Goal: Task Accomplishment & Management: Use online tool/utility

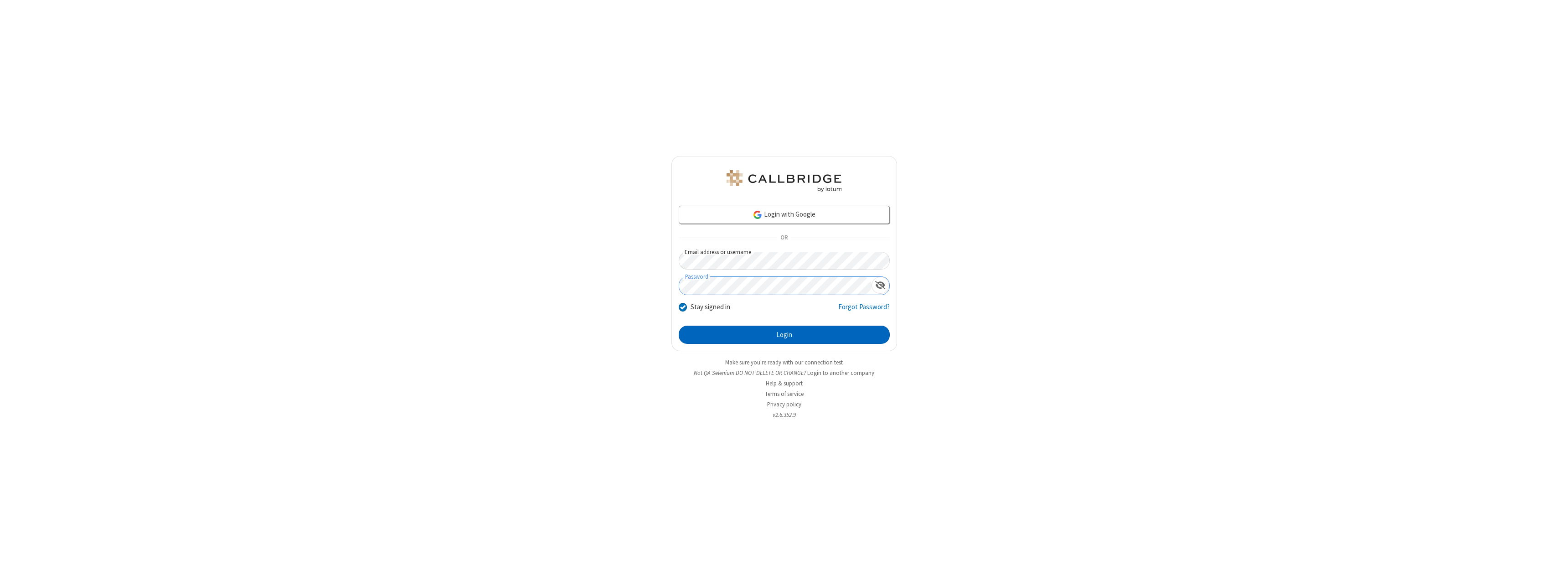
click at [784, 335] on button "Login" at bounding box center [784, 335] width 211 height 18
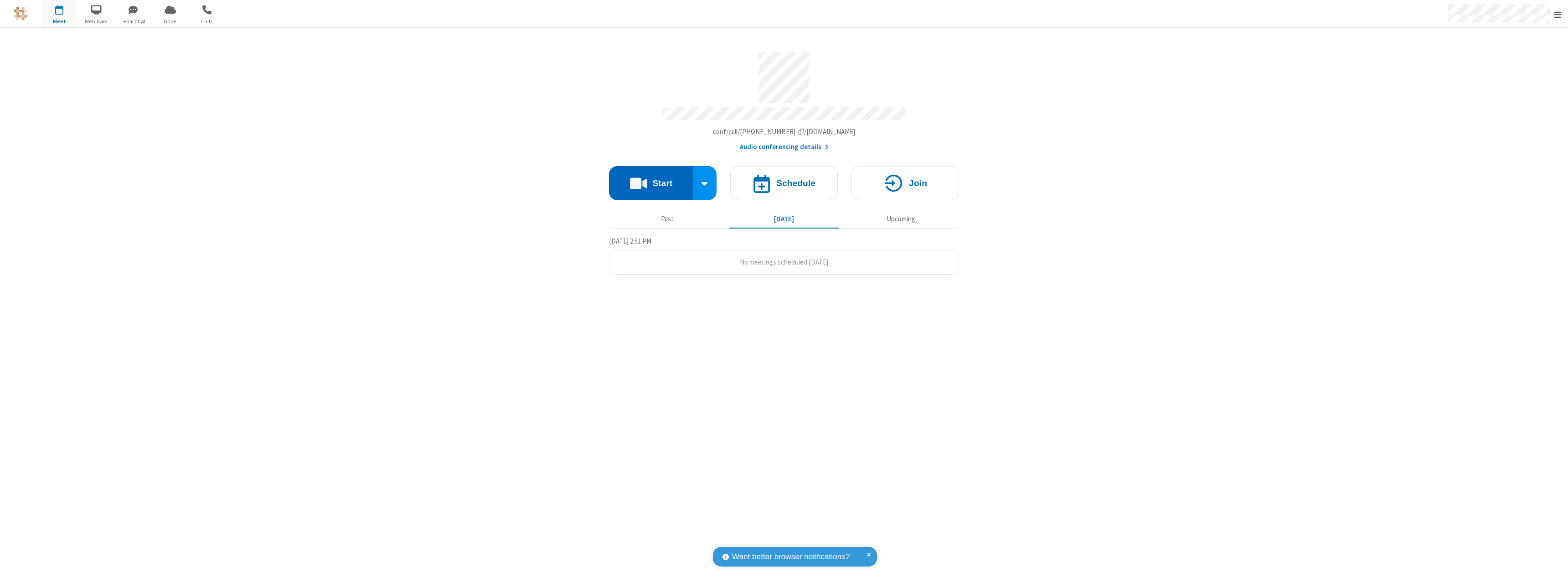
click at [651, 179] on button "Start" at bounding box center [651, 183] width 85 height 34
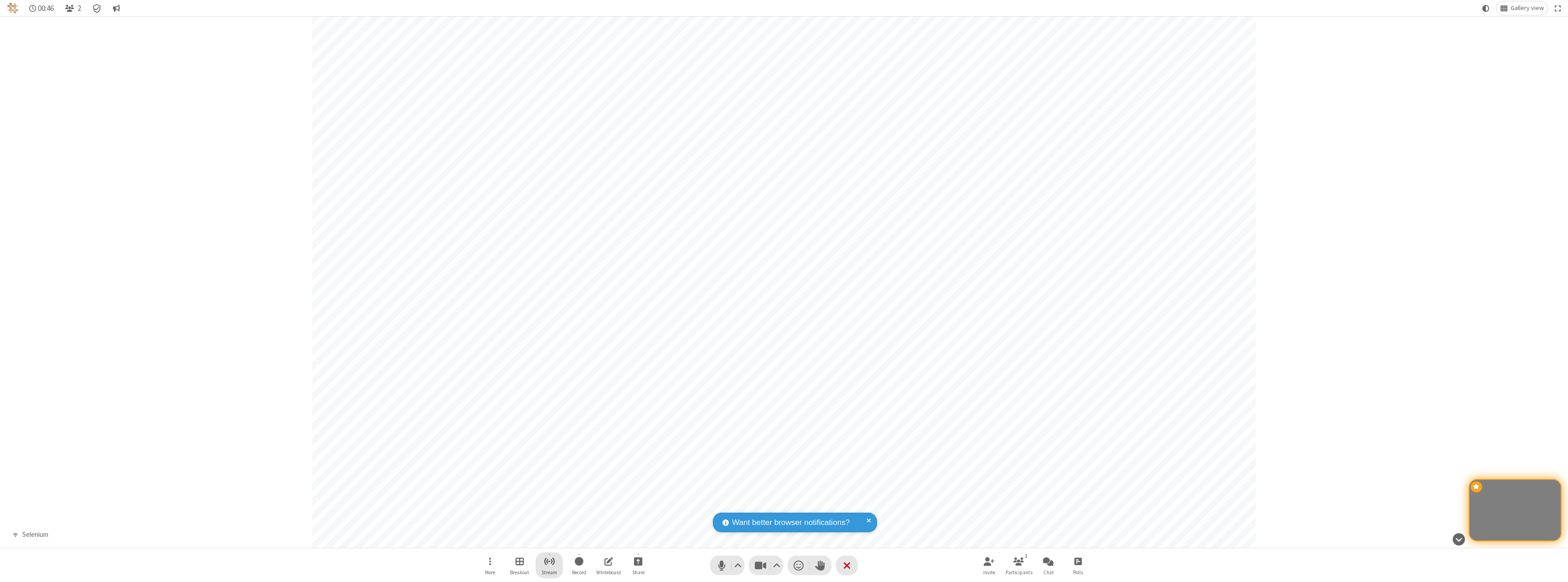
click at [549, 565] on span "Start streaming" at bounding box center [549, 561] width 12 height 12
click at [654, 471] on span "Copy stream link" at bounding box center [654, 471] width 46 height 8
click at [661, 529] on button "Go live!" at bounding box center [661, 530] width 32 height 18
click at [549, 565] on span "Stop streaming" at bounding box center [549, 561] width 12 height 12
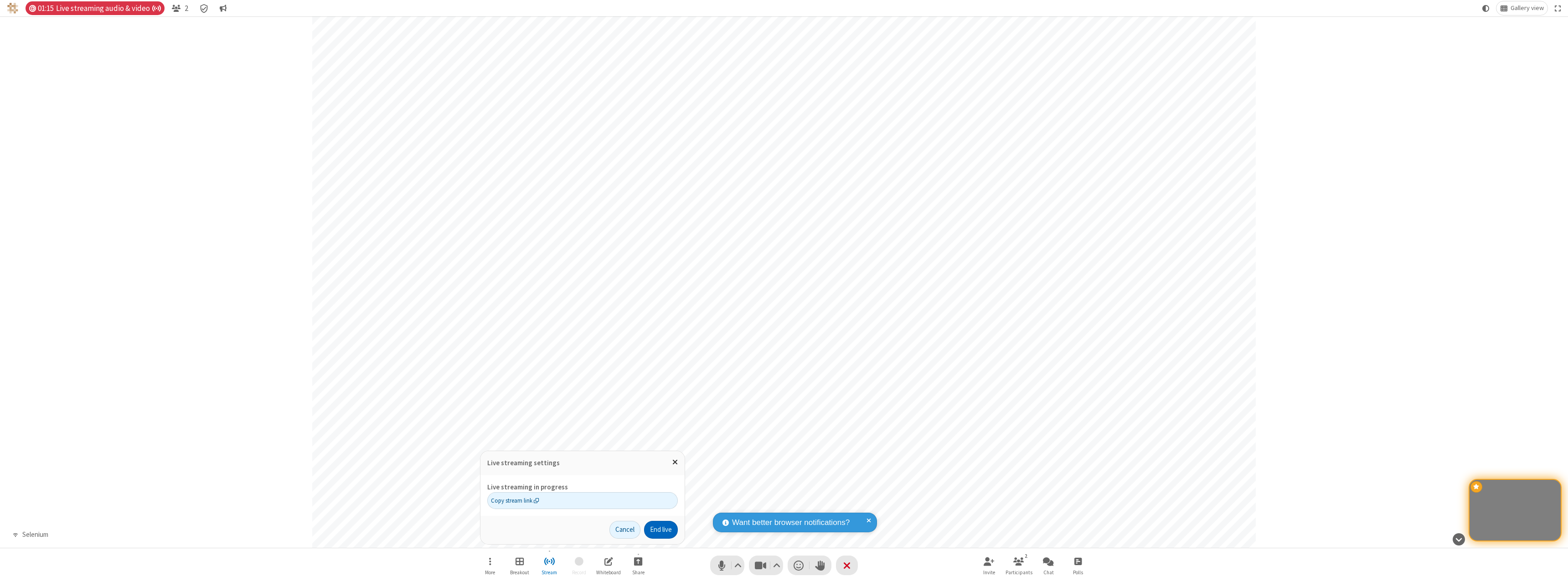
click at [660, 529] on button "End live" at bounding box center [660, 530] width 33 height 18
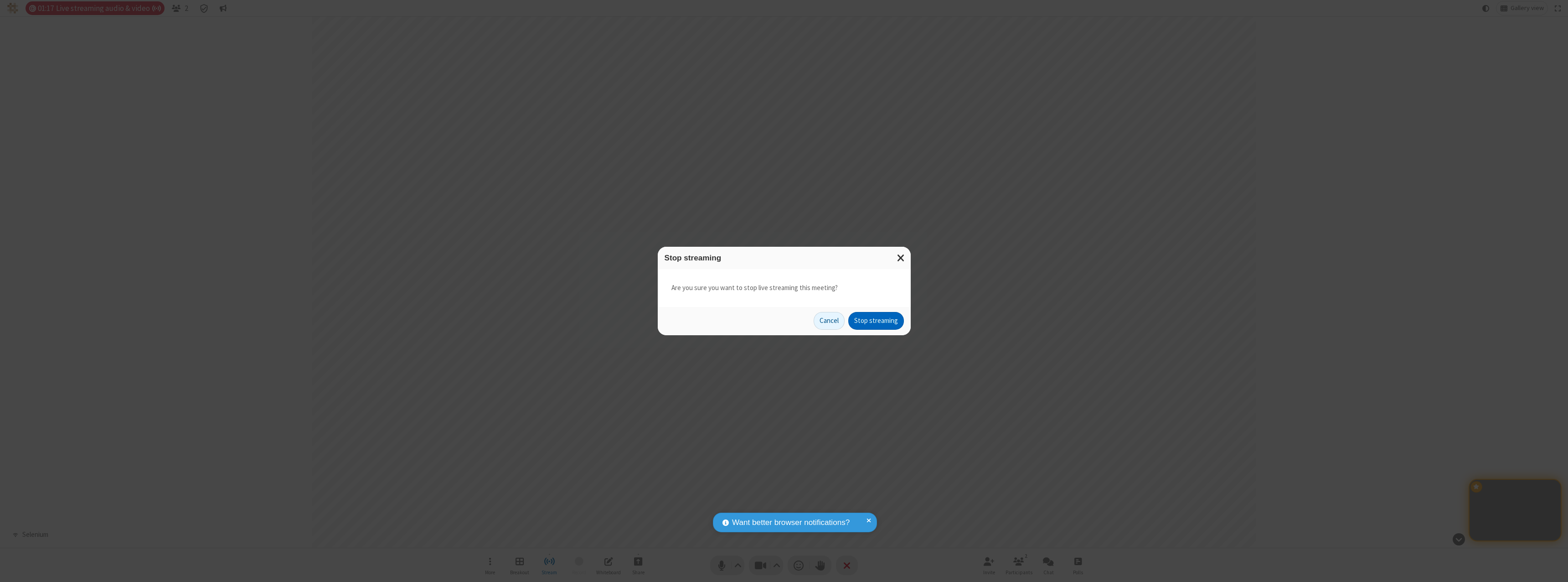
click at [876, 320] on button "Stop streaming" at bounding box center [876, 321] width 55 height 18
